Goal: Task Accomplishment & Management: Manage account settings

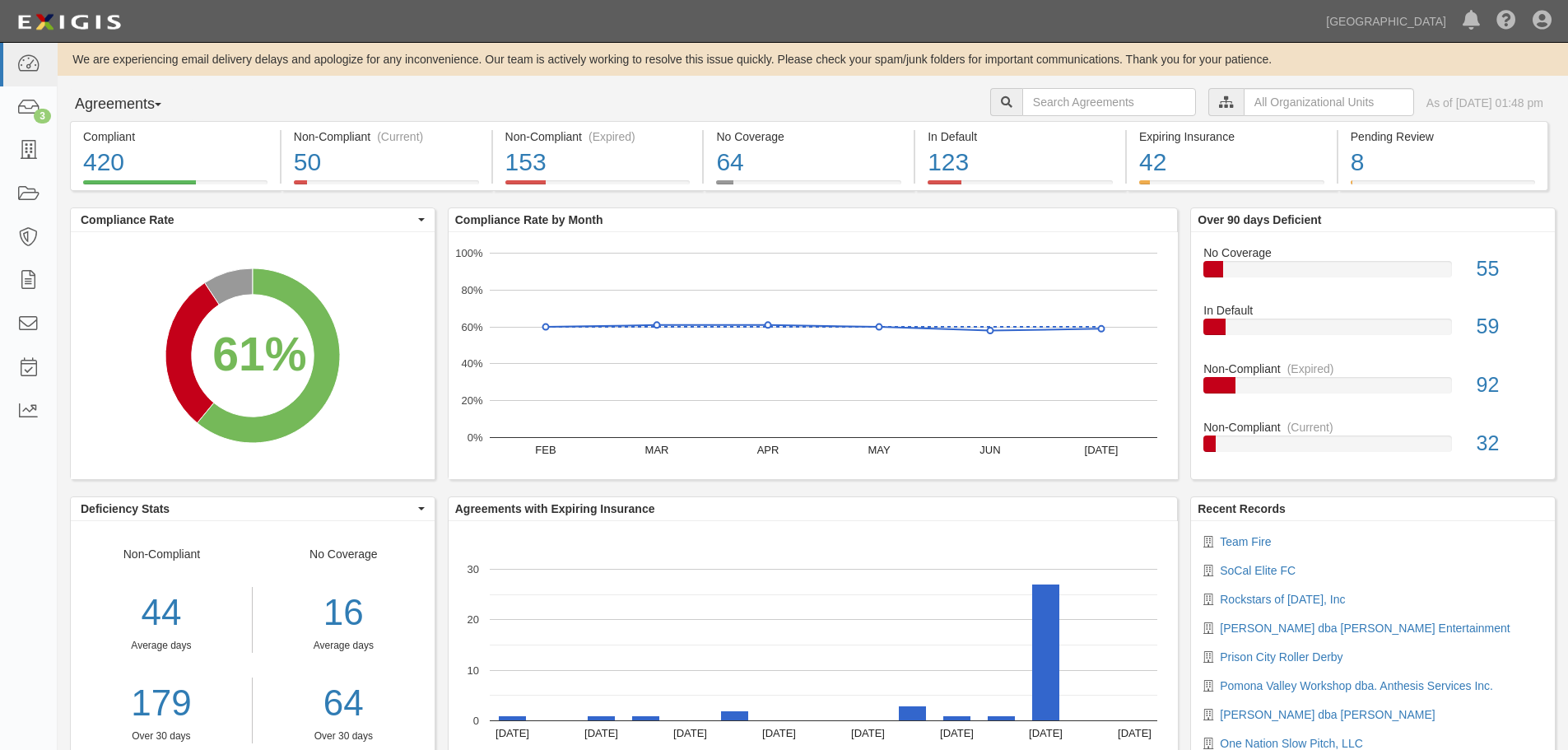
click at [380, 102] on div "Agreements Parties Agreements Coverages City Clerk City Manager Comm. Developme…" at bounding box center [813, 105] width 1511 height 33
click at [1046, 91] on input "text" at bounding box center [1108, 103] width 173 height 28
type input "a2022-128"
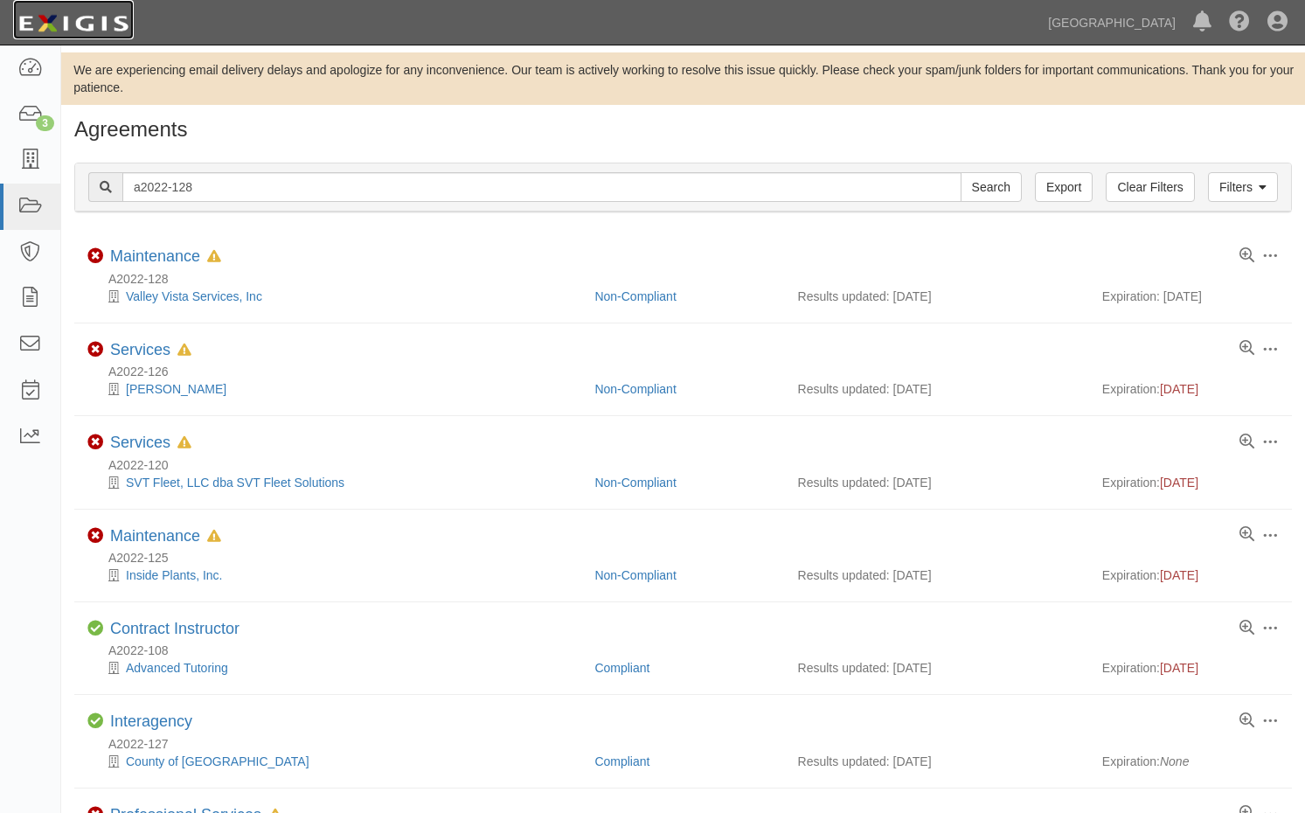
click at [101, 22] on img at bounding box center [73, 23] width 121 height 31
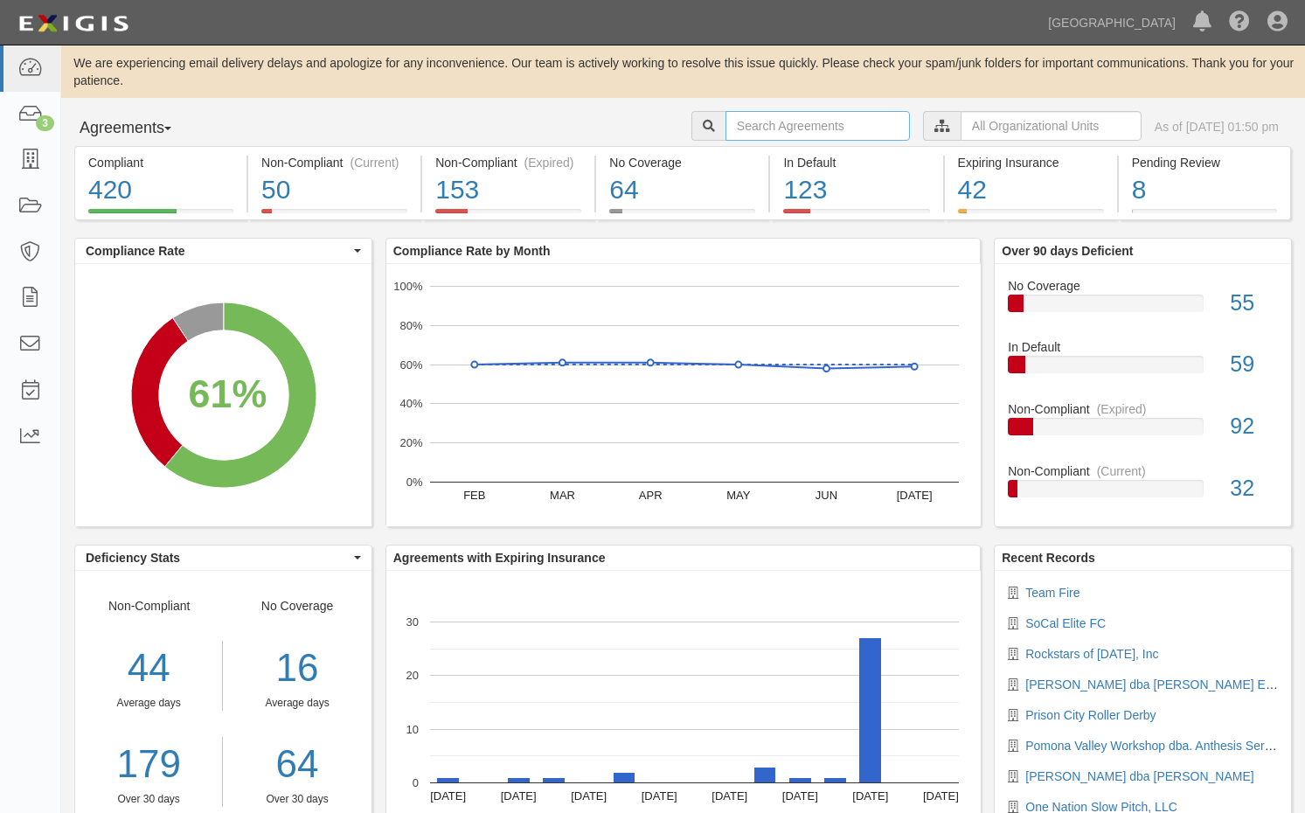
click at [725, 132] on input "text" at bounding box center [817, 126] width 184 height 30
type input "a2022-128"
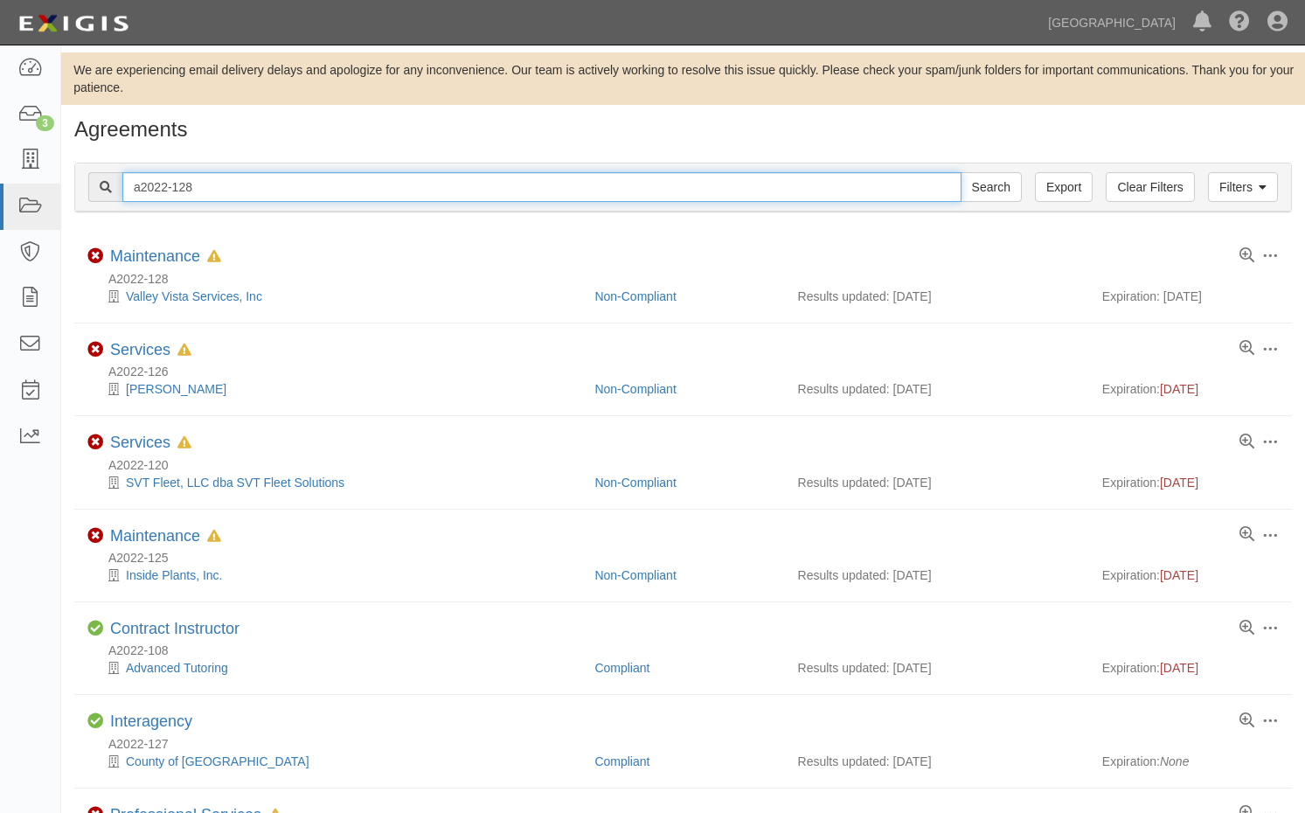
click at [218, 196] on input "a2022-128" at bounding box center [541, 187] width 839 height 30
type input "a2022-208"
click at [961, 172] on input "Search" at bounding box center [991, 187] width 61 height 30
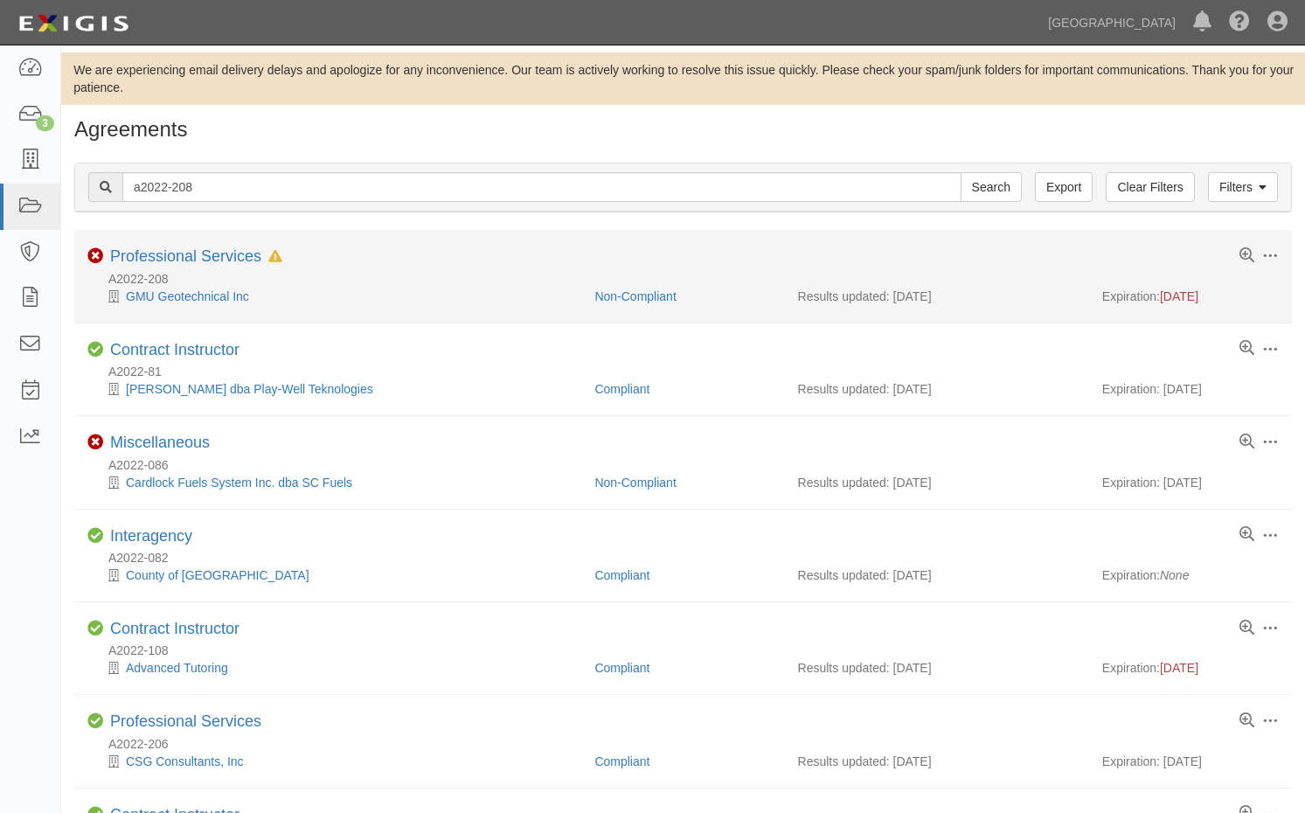
click at [180, 246] on li "Toggle Agreement Dropdown Edit Log activity Add task Send message Archive Non-C…" at bounding box center [682, 276] width 1217 height 93
click at [184, 246] on li "Toggle Agreement Dropdown Edit Log activity Add task Send message Archive Non-C…" at bounding box center [682, 276] width 1217 height 93
click at [182, 258] on link "Professional Services" at bounding box center [185, 255] width 151 height 17
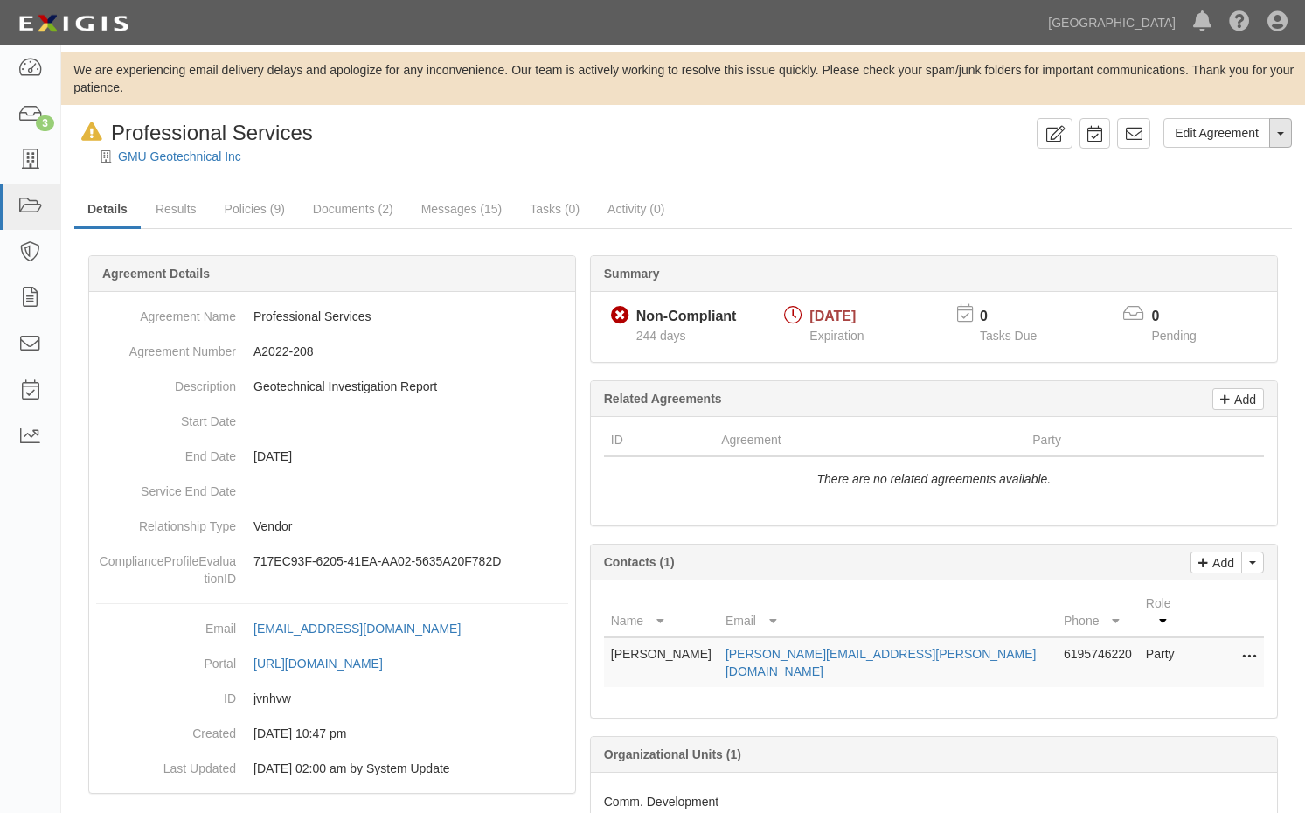
click at [1278, 132] on span "button" at bounding box center [1280, 133] width 7 height 3
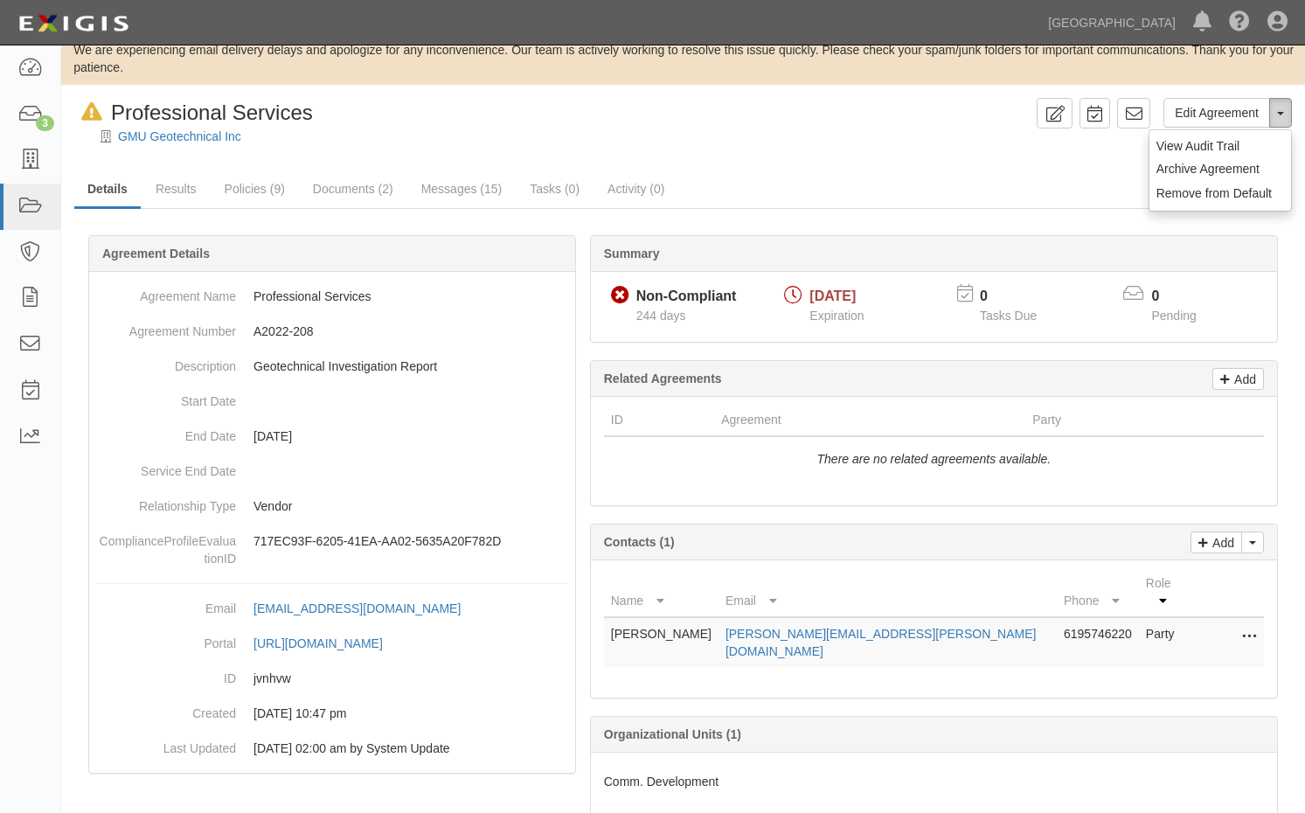
scroll to position [39, 0]
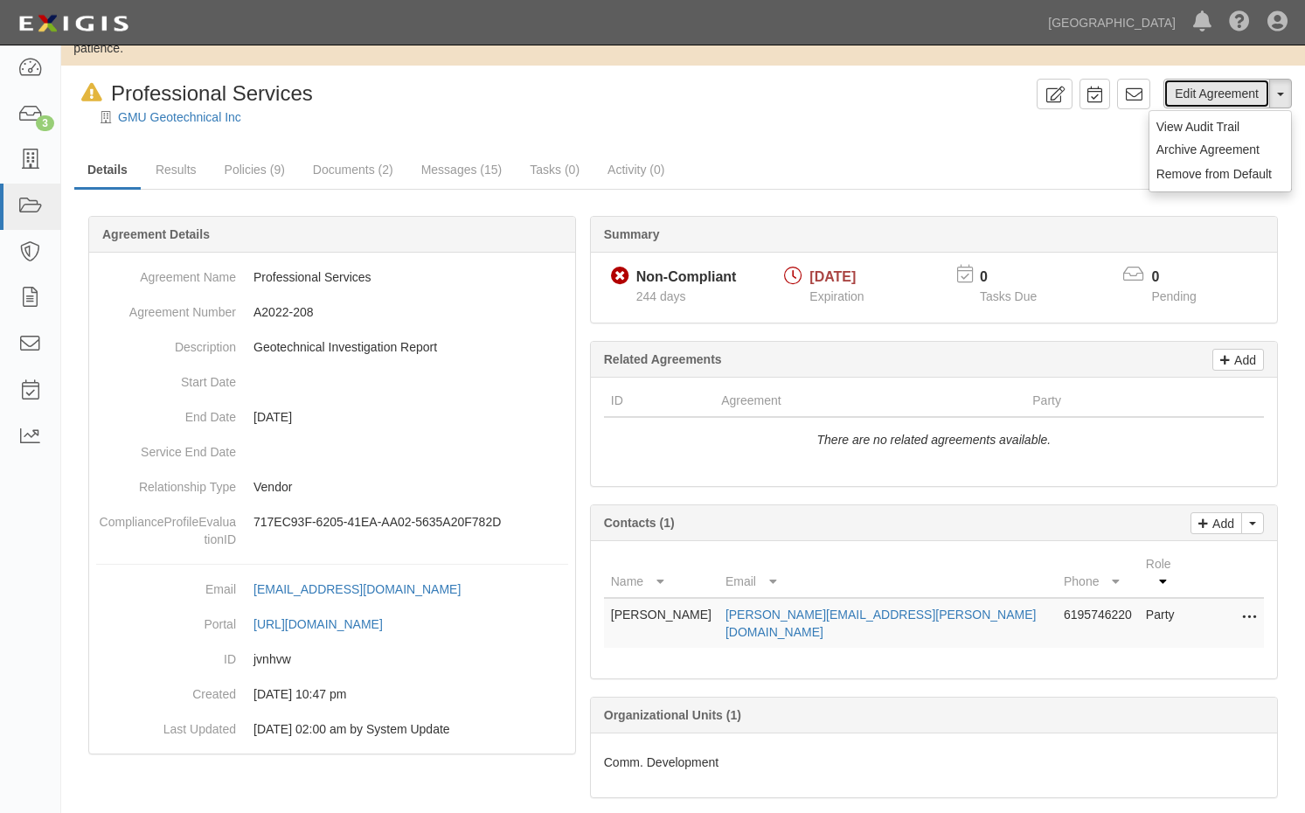
click at [1196, 92] on link "Edit Agreement" at bounding box center [1216, 94] width 107 height 30
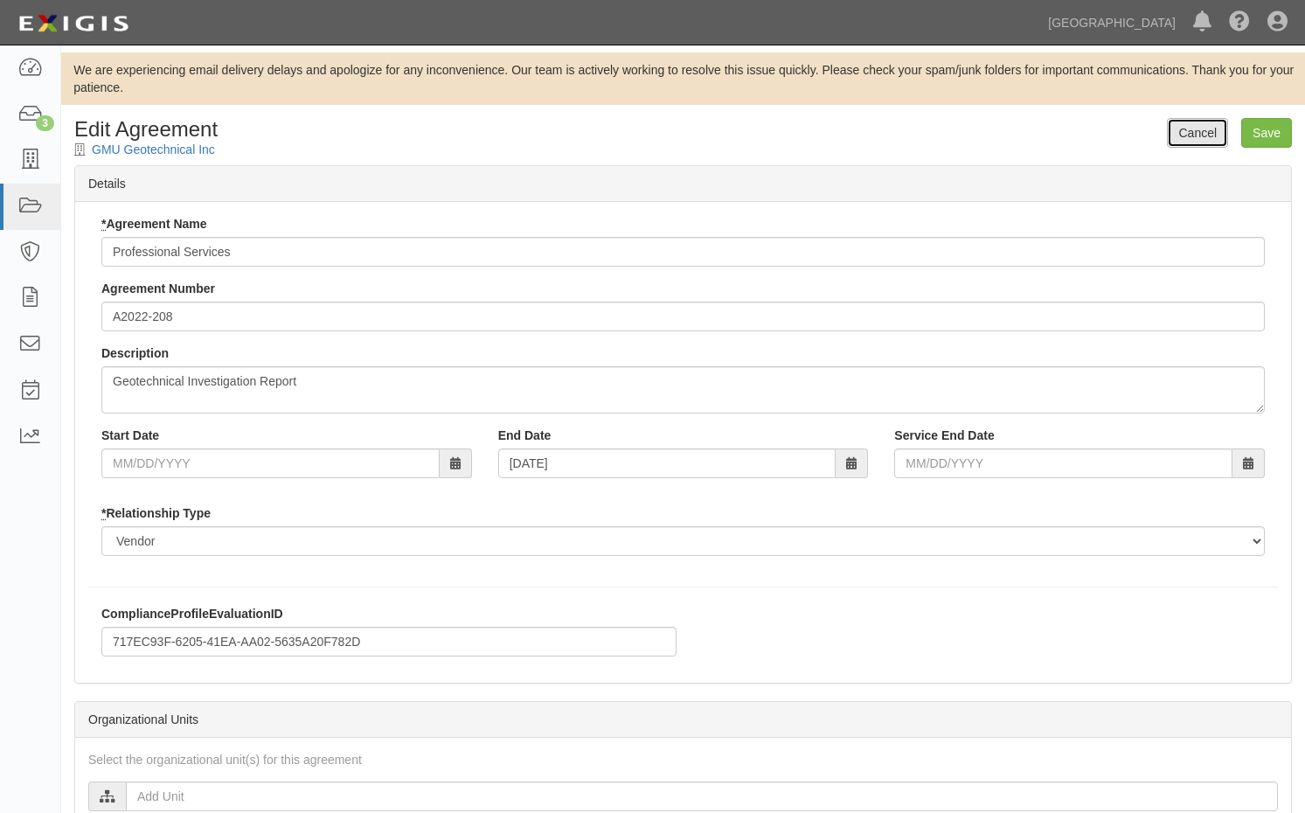
click at [1222, 125] on link "Cancel" at bounding box center [1197, 133] width 61 height 30
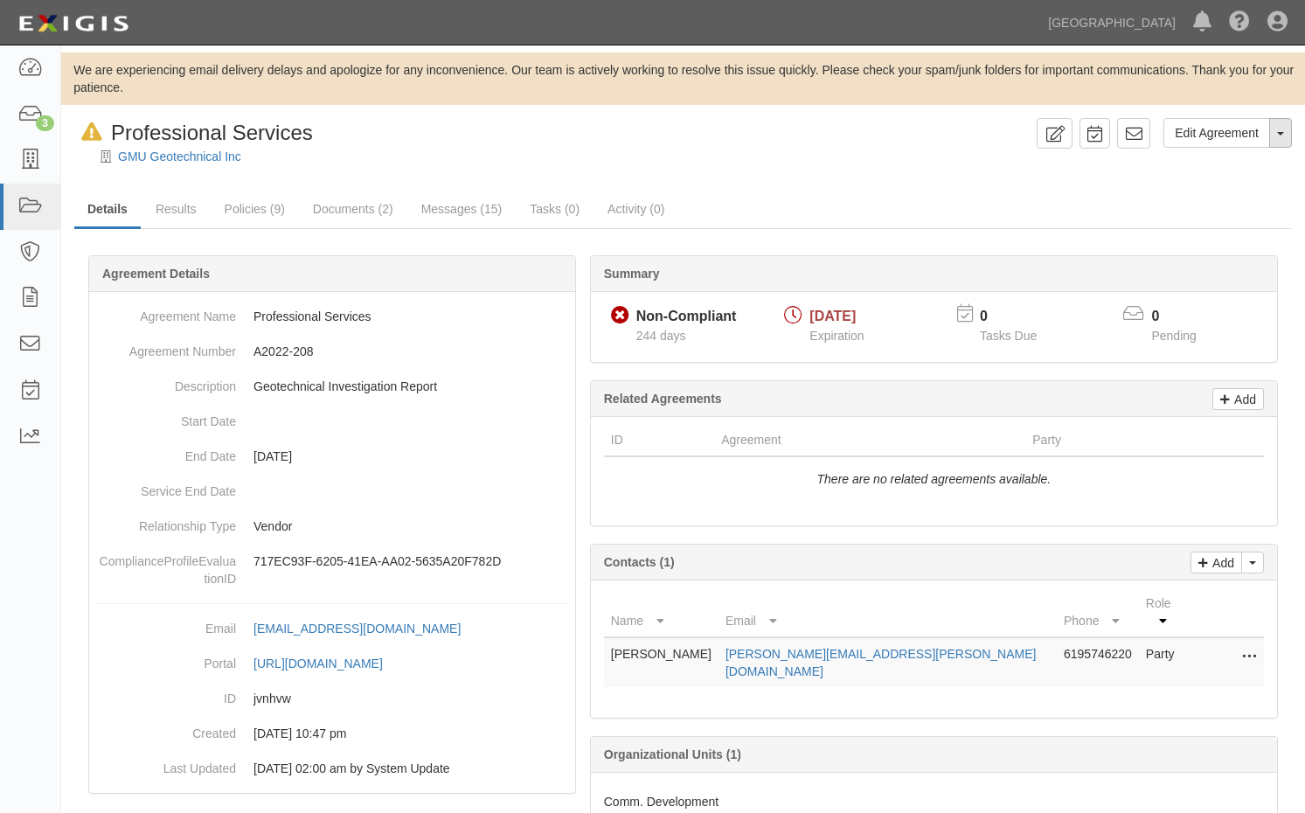
click at [1274, 142] on button "Toggle Agreement Dropdown" at bounding box center [1280, 133] width 23 height 30
click at [1208, 196] on link "Archive Agreement" at bounding box center [1220, 188] width 142 height 23
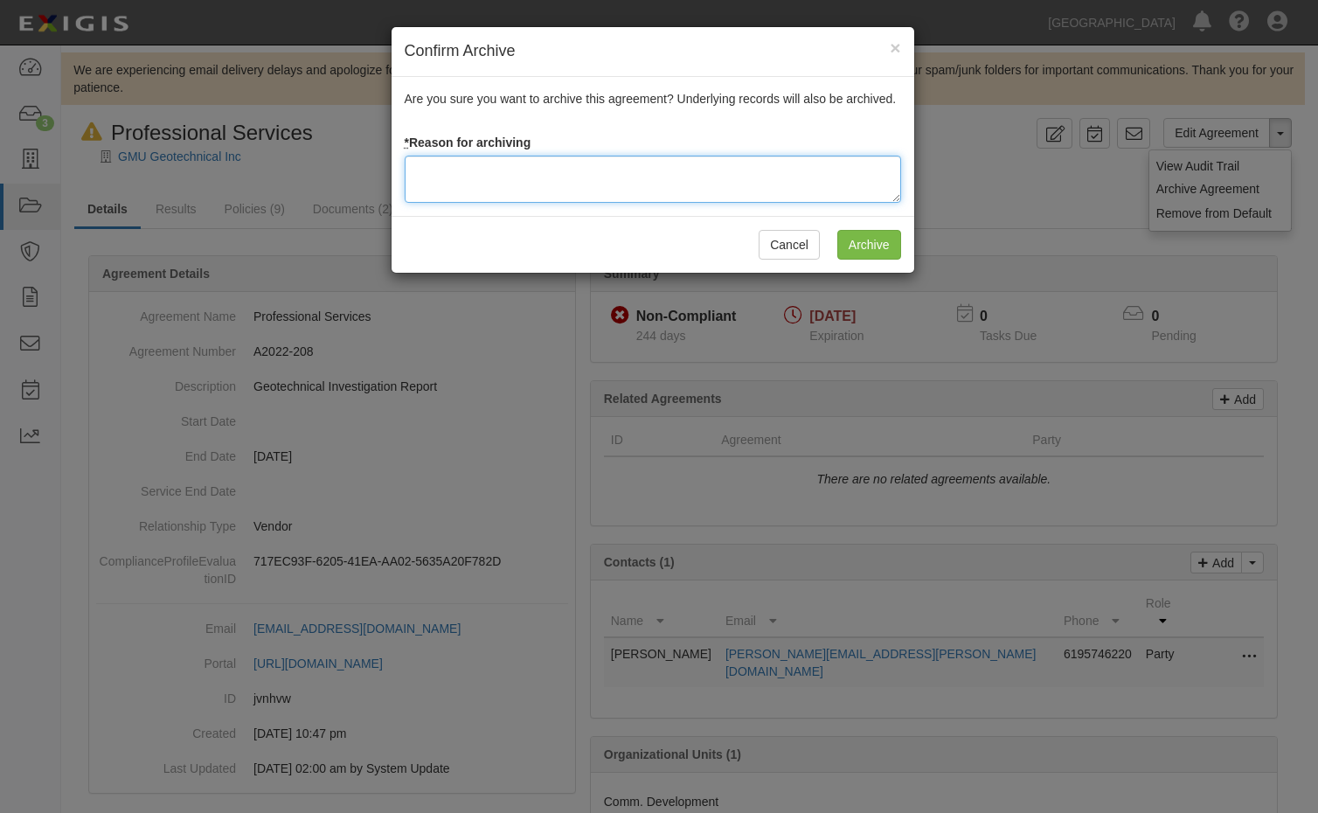
click at [501, 184] on textarea at bounding box center [653, 179] width 496 height 47
type textarea "Agreement terminated 08/18/2025 - JC"
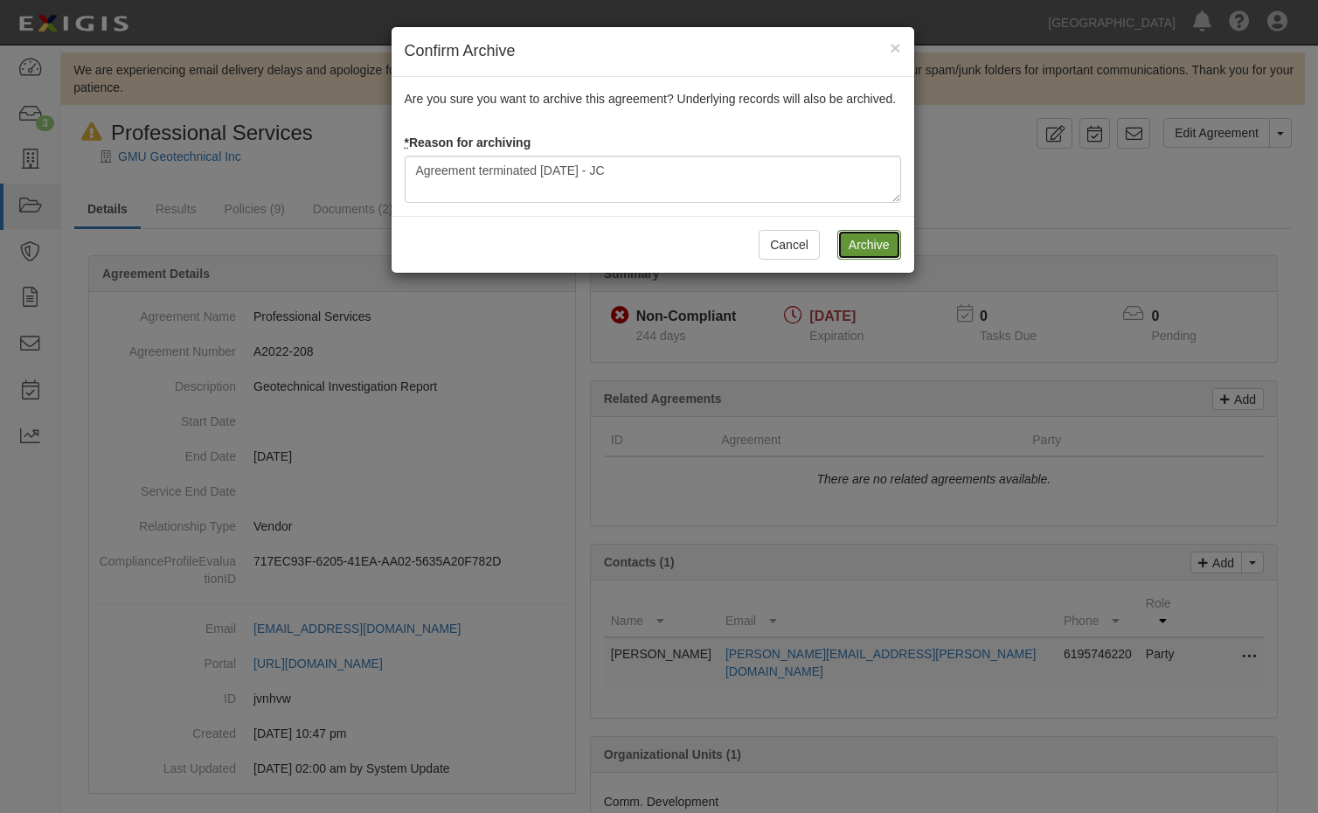
click at [852, 253] on input "Archive" at bounding box center [869, 245] width 64 height 30
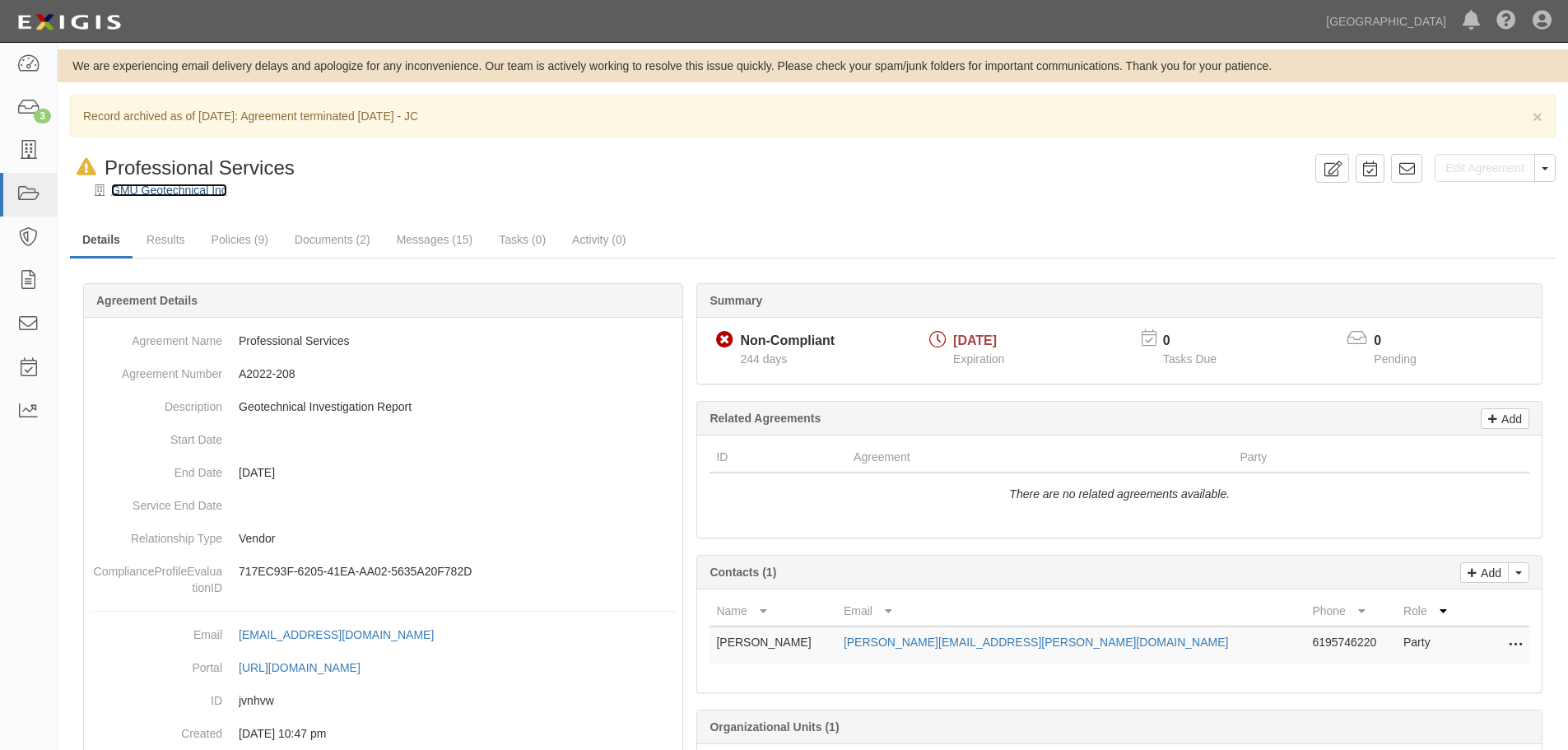
click at [137, 195] on link "GMU Geotechnical Inc" at bounding box center [169, 190] width 116 height 13
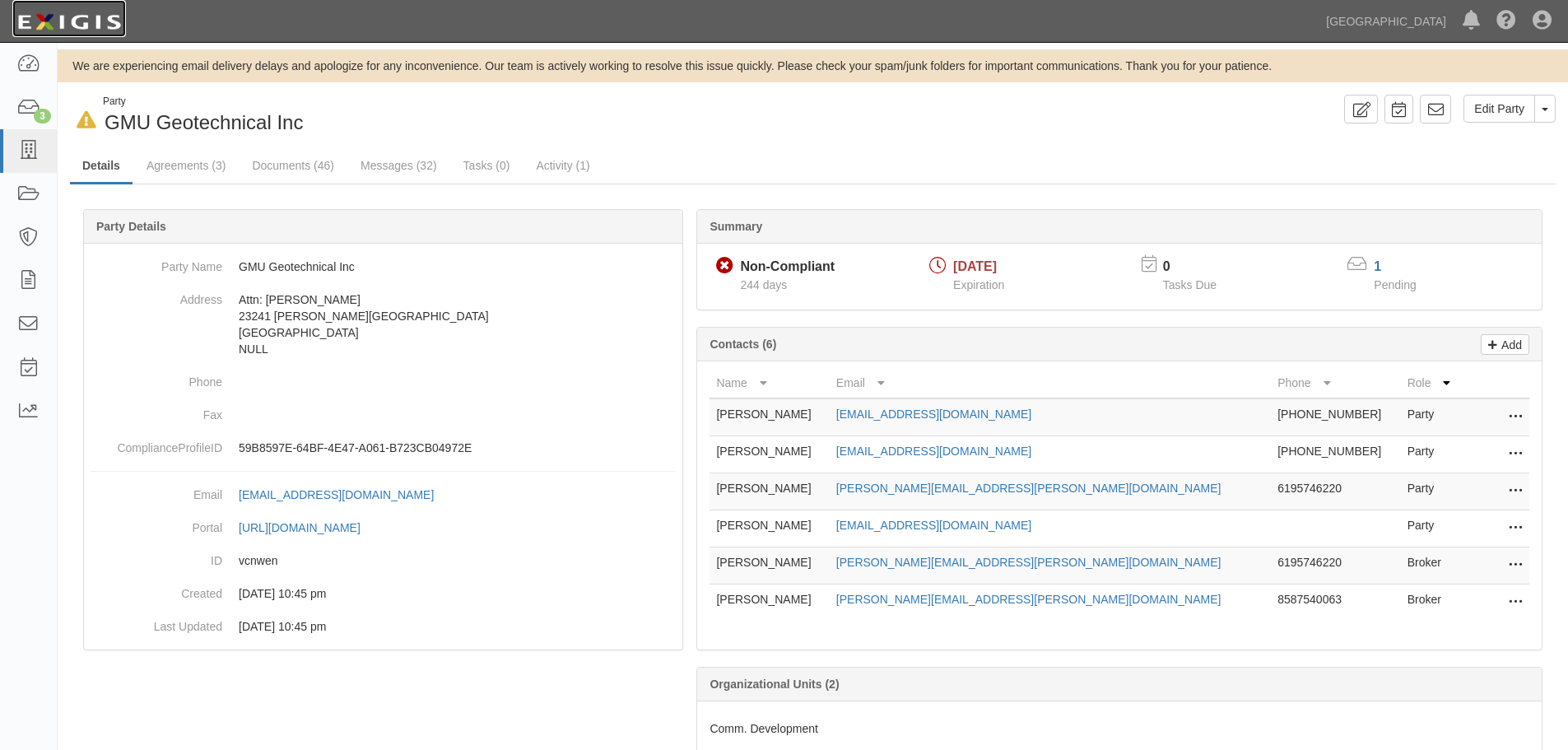
click at [68, 10] on img at bounding box center [69, 22] width 114 height 29
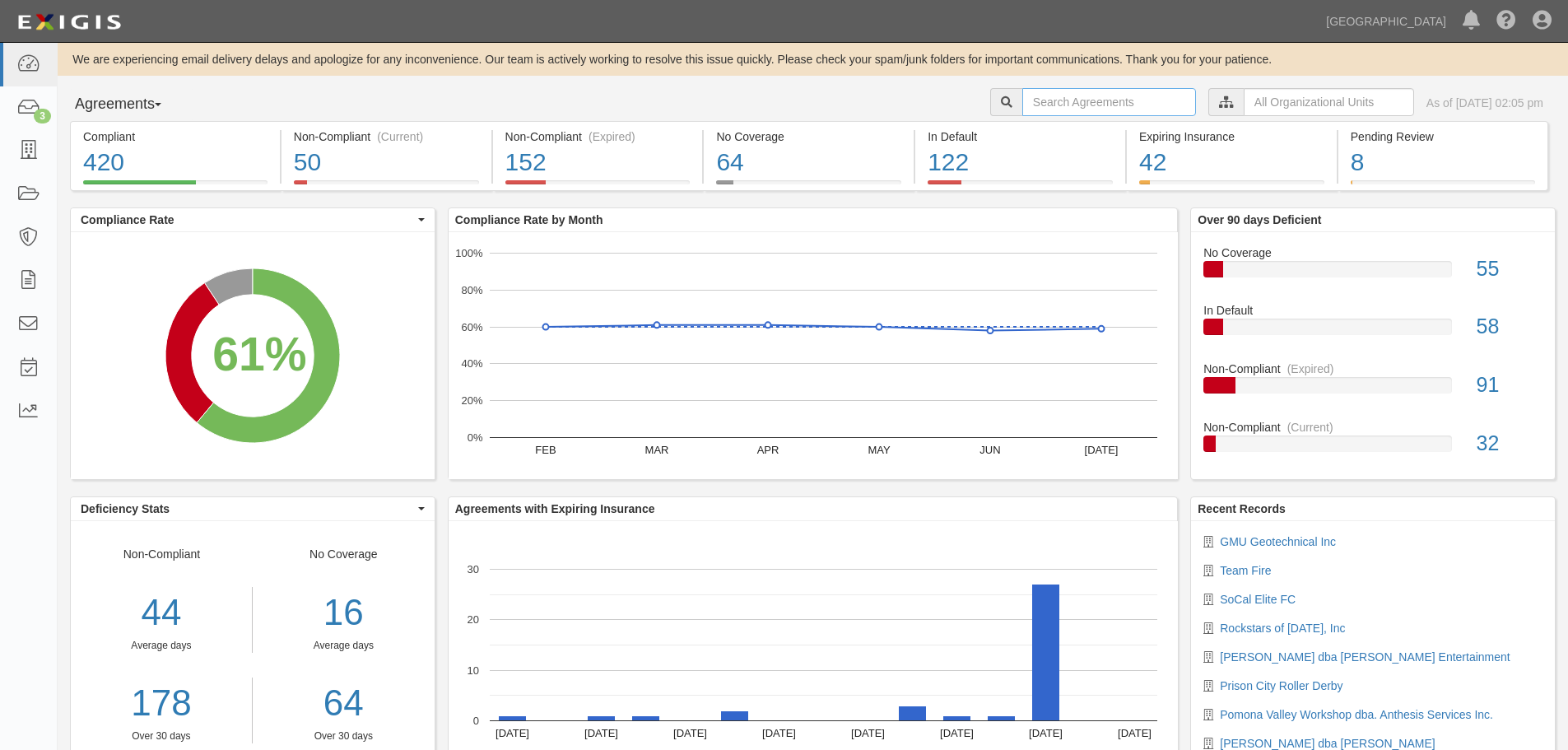
click at [1042, 99] on input "text" at bounding box center [1108, 103] width 173 height 28
type input "a2022-128"
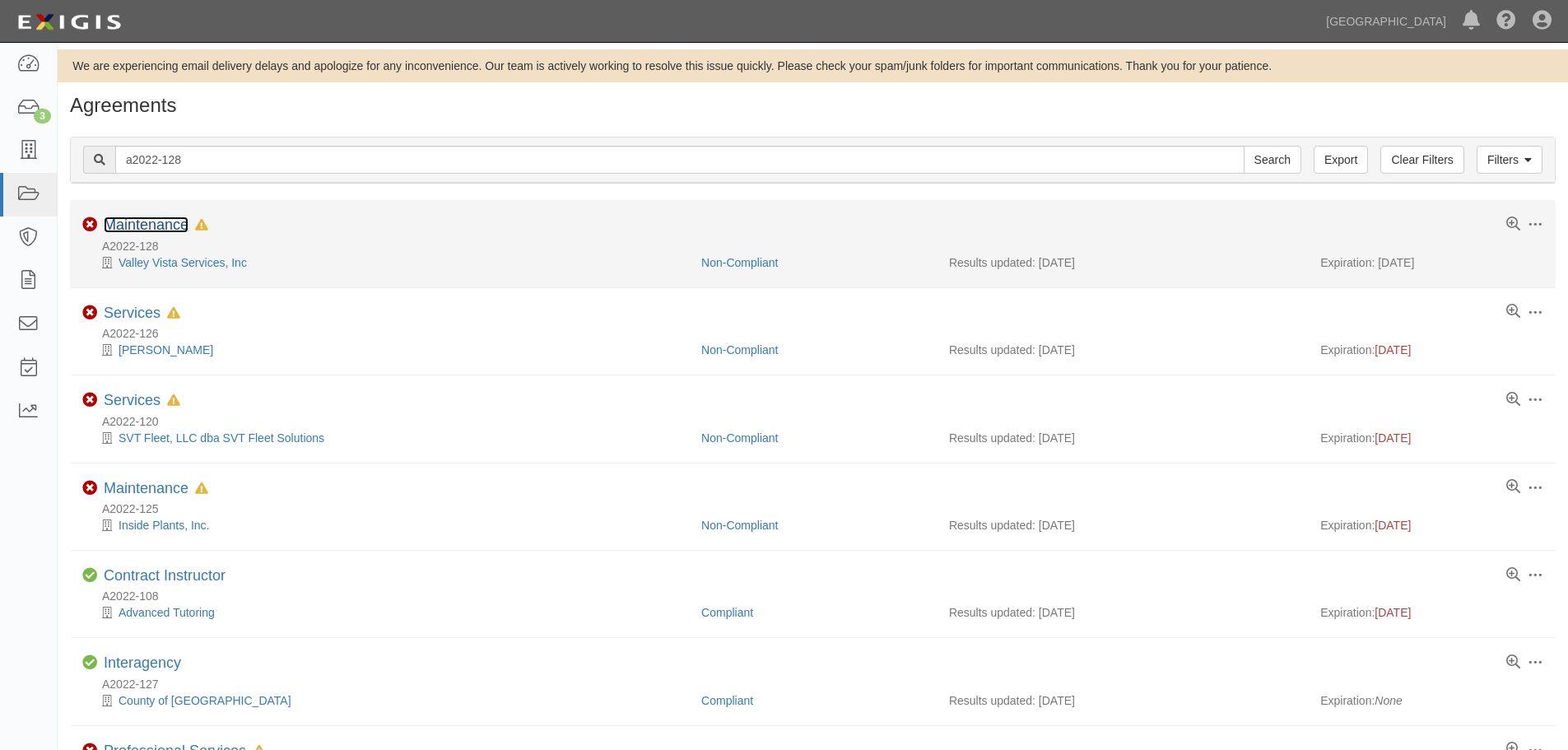
click at [157, 223] on link "Maintenance" at bounding box center [146, 224] width 85 height 16
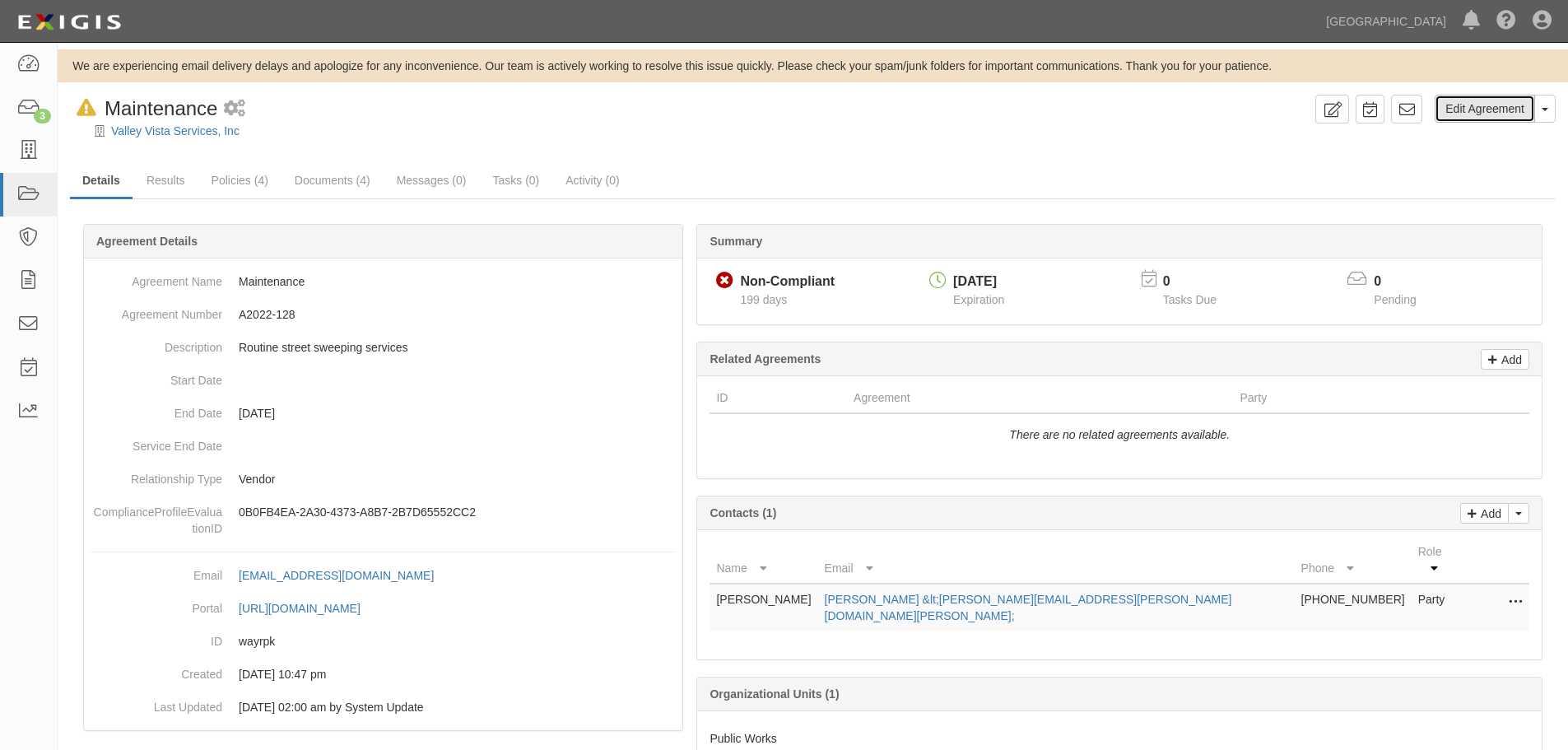
click at [1525, 104] on link "Edit Agreement" at bounding box center [1484, 109] width 101 height 28
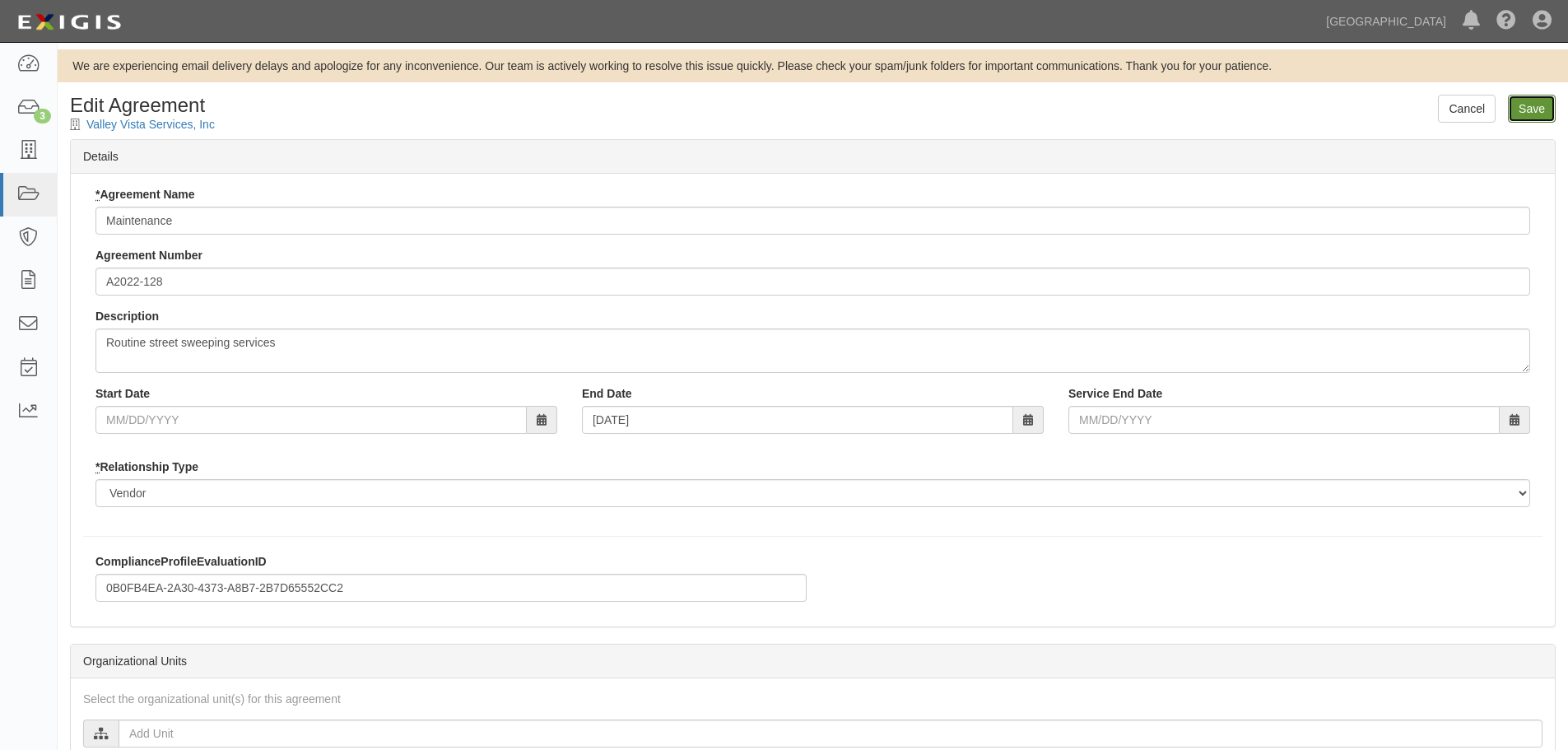
click at [1531, 100] on input "Save" at bounding box center [1531, 109] width 48 height 28
